Goal: Task Accomplishment & Management: Use online tool/utility

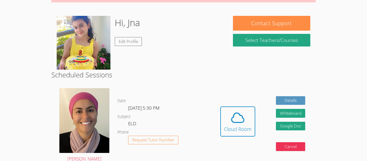
scroll to position [70, 0]
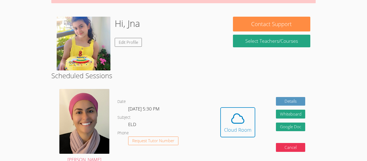
click at [222, 104] on div "Hidden Cloud Room Details Whiteboard Hidden Google Doc Cancel" at bounding box center [263, 126] width 106 height 83
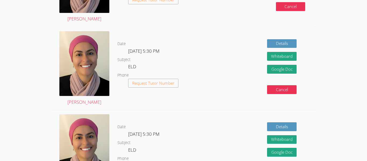
click at [221, 105] on div "Details Whiteboard Hidden Google Doc Cancel" at bounding box center [263, 68] width 106 height 83
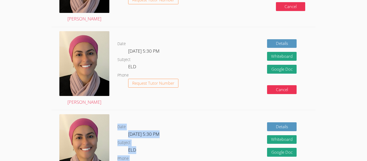
drag, startPoint x: 203, startPoint y: 131, endPoint x: 194, endPoint y: 121, distance: 13.1
click at [194, 121] on div "Date Tue Oct 14, 5:30 PM Subject ELD Phone Request Tutor Number" at bounding box center [163, 151] width 92 height 83
click at [191, 115] on div at bounding box center [191, 115] width 0 height 0
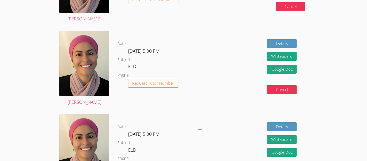
click at [136, 51] on span "Thu Oct 9, 5:30 PM" at bounding box center [143, 51] width 31 height 6
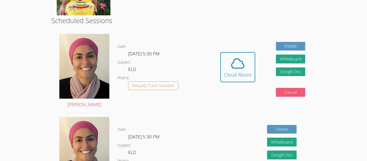
scroll to position [125, 0]
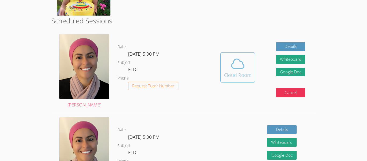
click at [247, 62] on span at bounding box center [237, 63] width 27 height 15
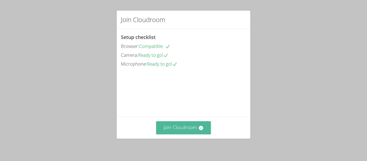
click at [181, 128] on button "Join Cloudroom" at bounding box center [183, 127] width 55 height 13
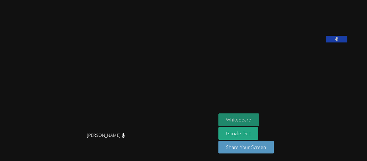
click at [259, 116] on button "Whiteboard" at bounding box center [238, 119] width 41 height 13
click at [252, 120] on button "Whiteboard" at bounding box center [238, 119] width 41 height 13
